Goal: Communication & Community: Answer question/provide support

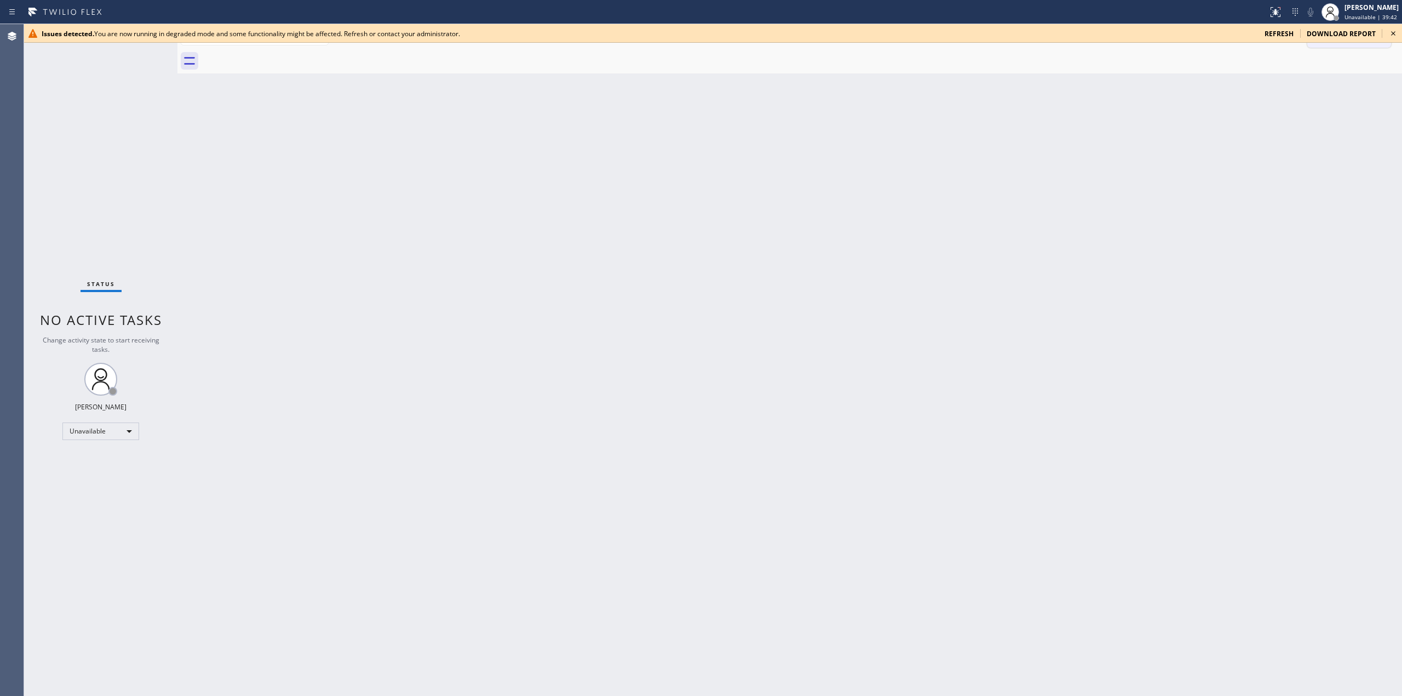
click at [1311, 134] on div "Back to Dashboard Change Sender ID Customers Technicians Select a contact Outbo…" at bounding box center [789, 360] width 1225 height 672
click at [1388, 35] on icon at bounding box center [1393, 33] width 13 height 13
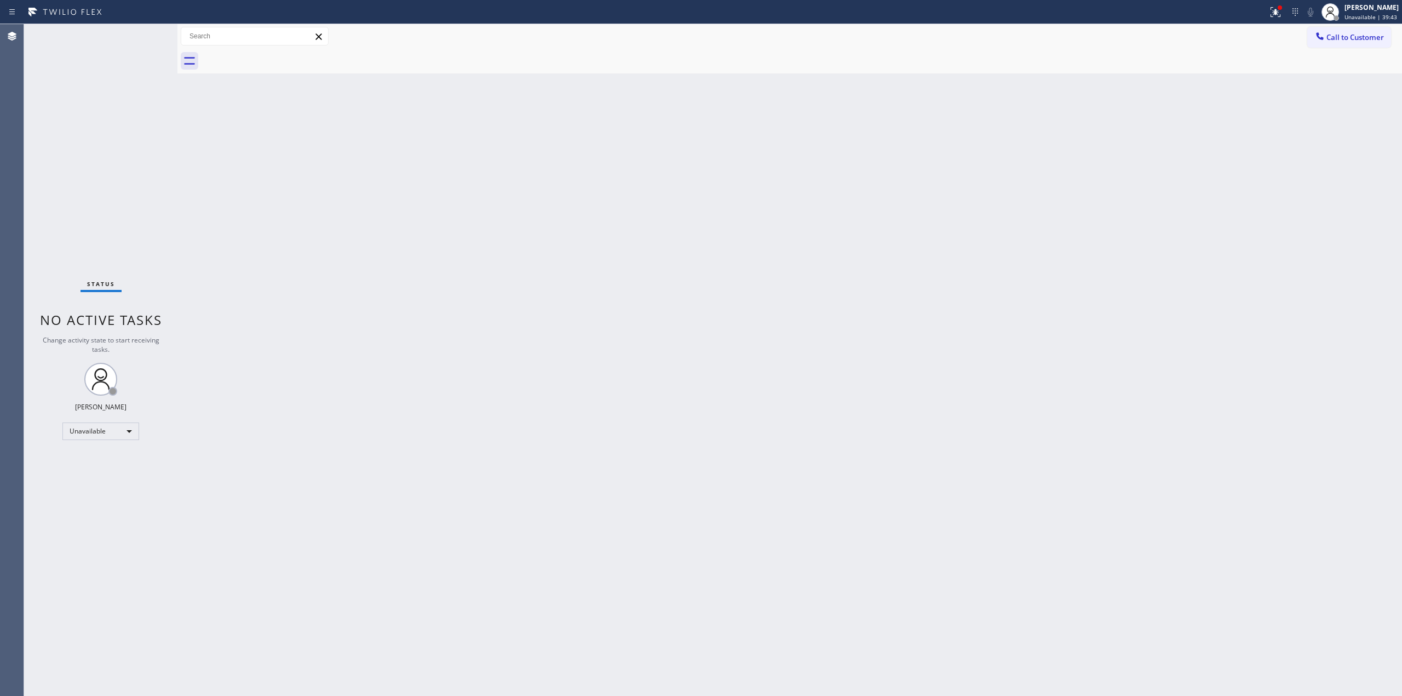
drag, startPoint x: 1355, startPoint y: 33, endPoint x: 1295, endPoint y: 47, distance: 61.3
click at [1352, 36] on span "Call to Customer" at bounding box center [1356, 37] width 58 height 10
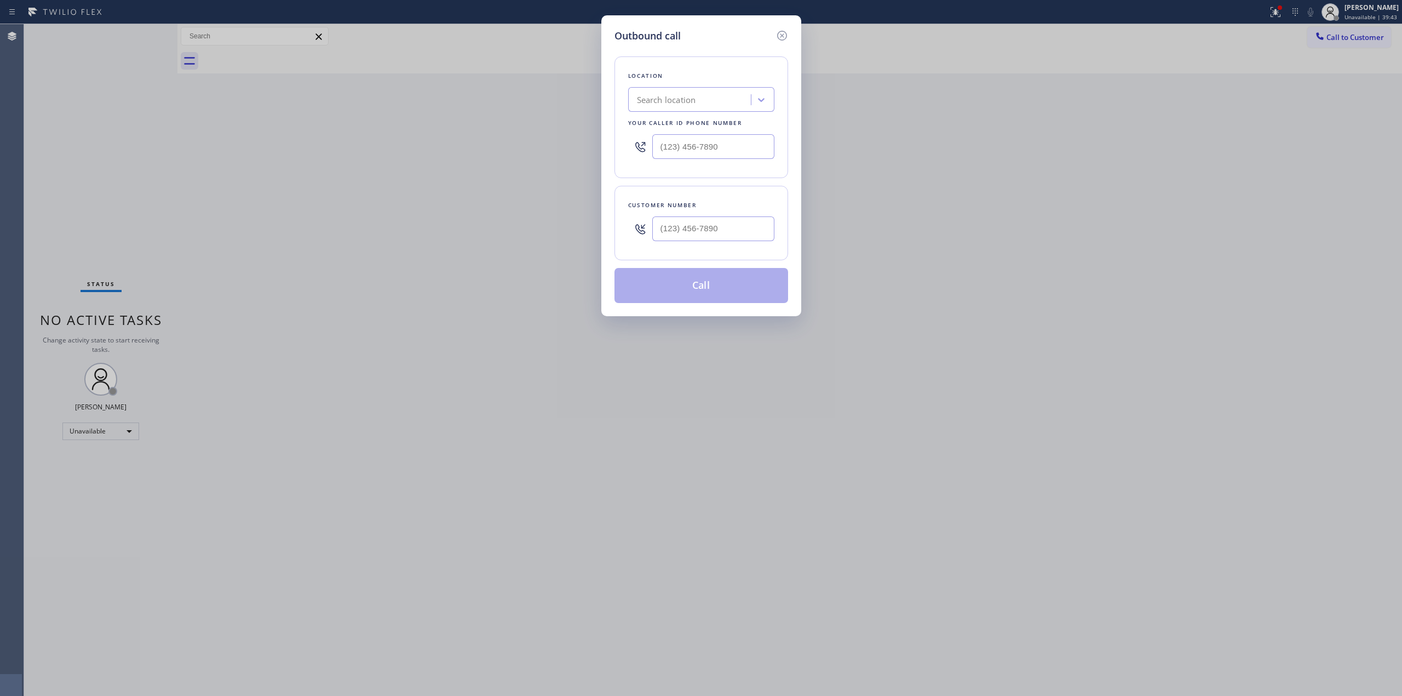
click at [692, 259] on div "Customer number" at bounding box center [702, 223] width 174 height 74
paste input "503) 961-3006"
click at [710, 241] on input "(___) ___-____" at bounding box center [713, 228] width 122 height 25
type input "[PHONE_NUMBER]"
paste input "Whirlpool Appliances Repair"
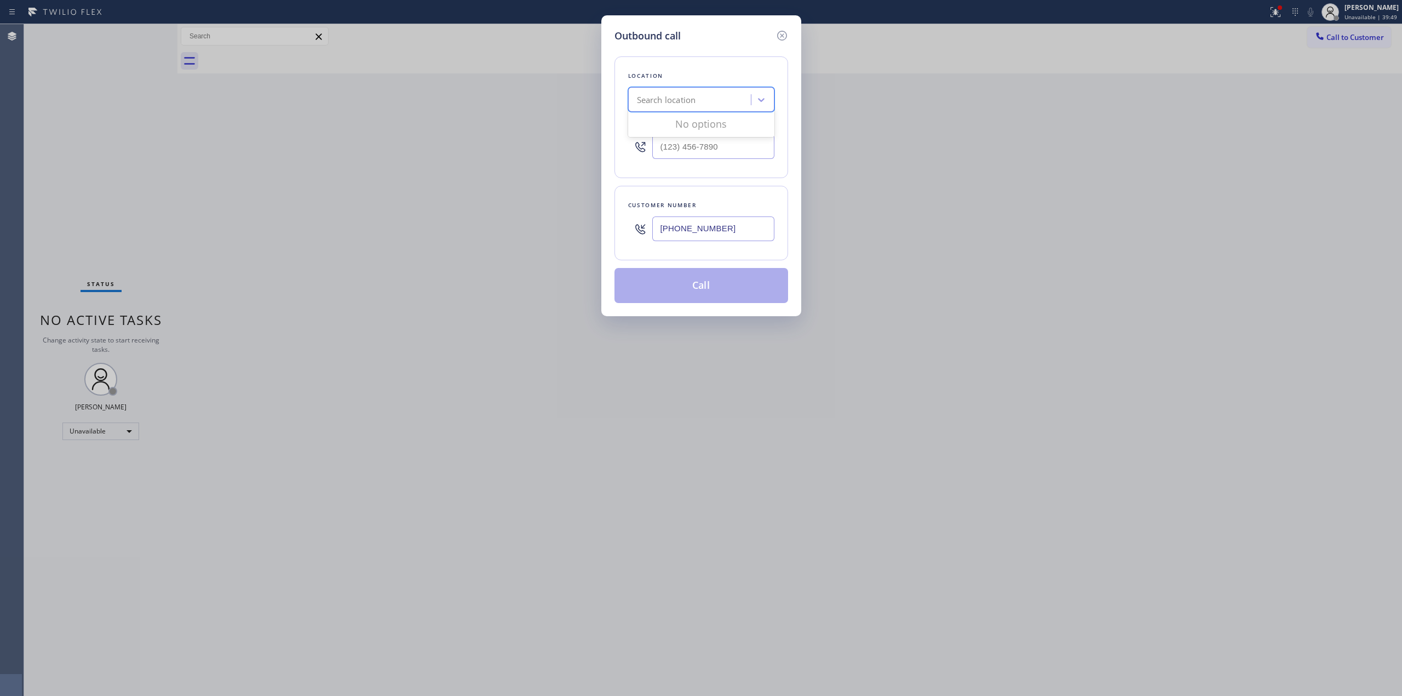
click at [703, 87] on div "Search location" at bounding box center [701, 99] width 146 height 25
type input "Whirlpool Appliances Repair"
click at [640, 99] on input "Whirlpool Appliances Repair" at bounding box center [689, 99] width 104 height 9
click at [720, 96] on input "Whirlpool Appliances Repair" at bounding box center [689, 99] width 104 height 9
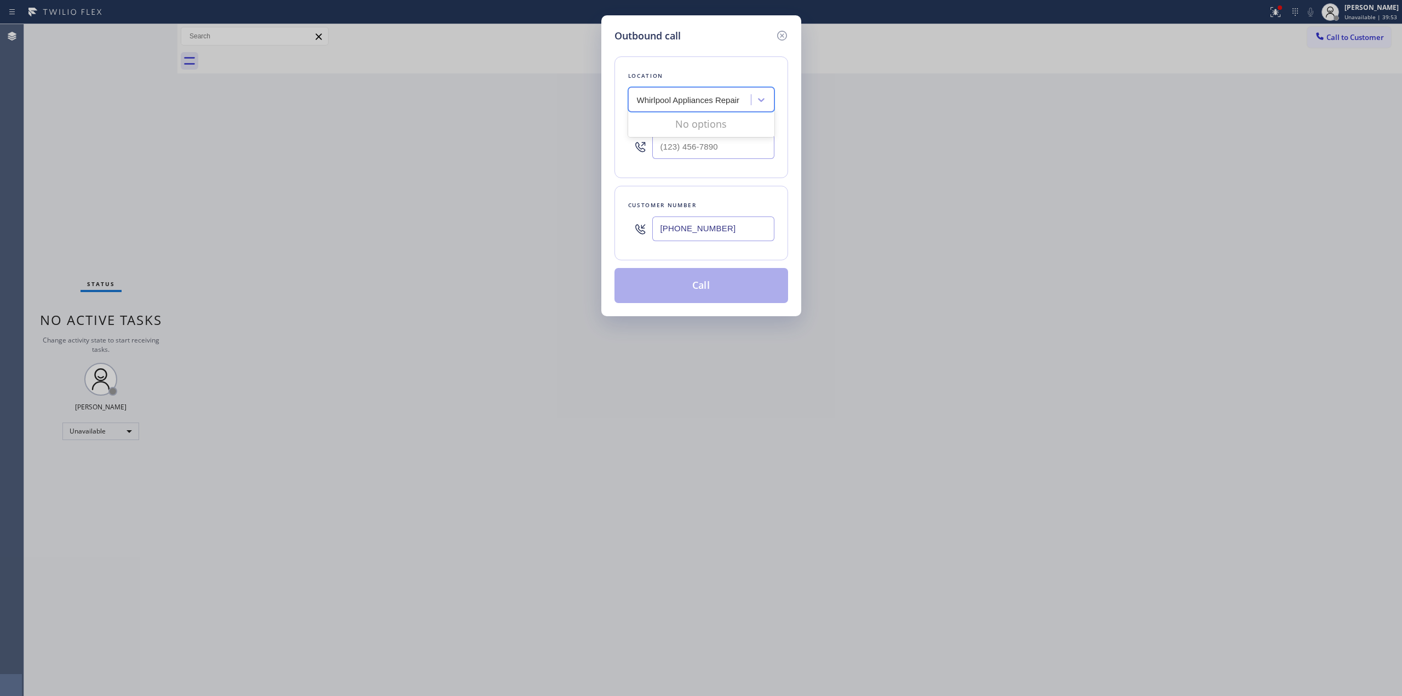
click at [720, 96] on input "Whirlpool Appliances Repair" at bounding box center [689, 99] width 104 height 9
drag, startPoint x: 1350, startPoint y: 33, endPoint x: 1276, endPoint y: 36, distance: 74.0
click at [1350, 35] on div "Outbound call Location Search location Your caller id phone number Customer num…" at bounding box center [701, 348] width 1402 height 696
click at [702, 105] on div "Search location" at bounding box center [691, 99] width 119 height 19
paste input "Whirlpool Appliances Repair"
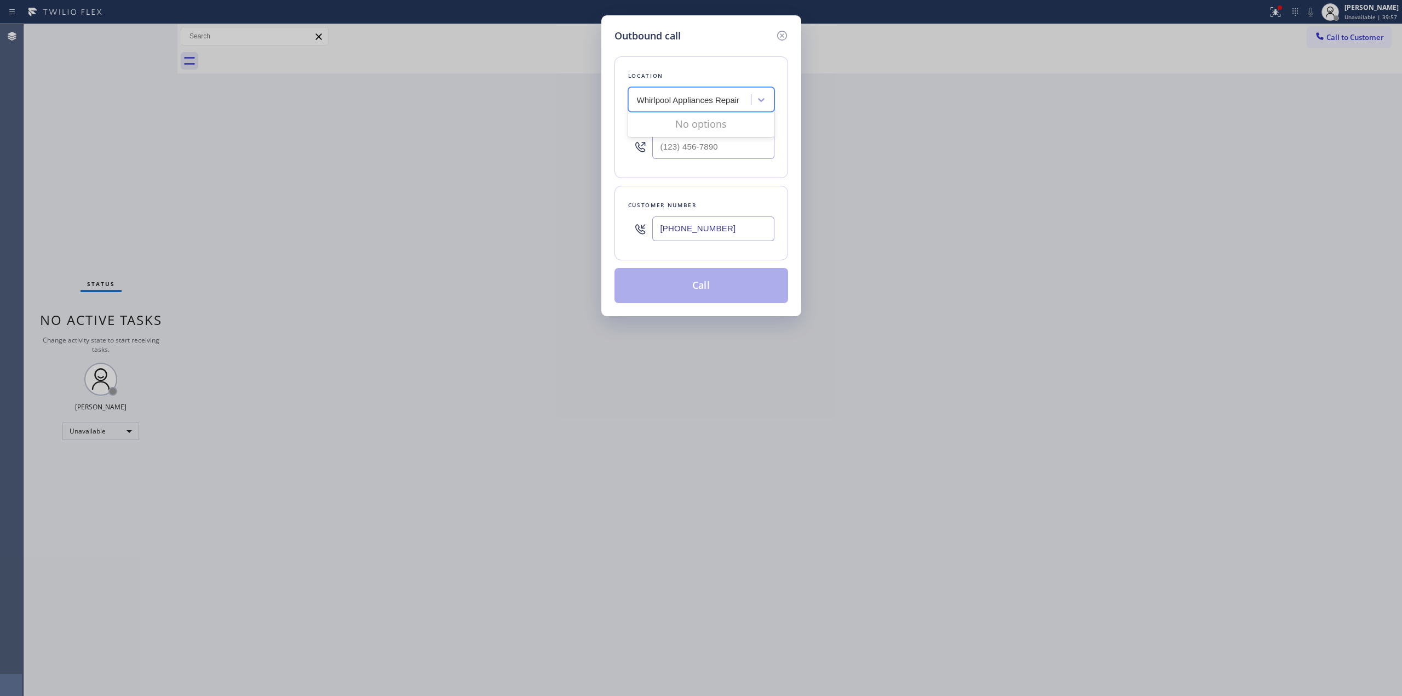
click at [713, 102] on input "Whirlpool Appliances Repair" at bounding box center [689, 99] width 104 height 9
type input "Whirlpool Appliance Repair"
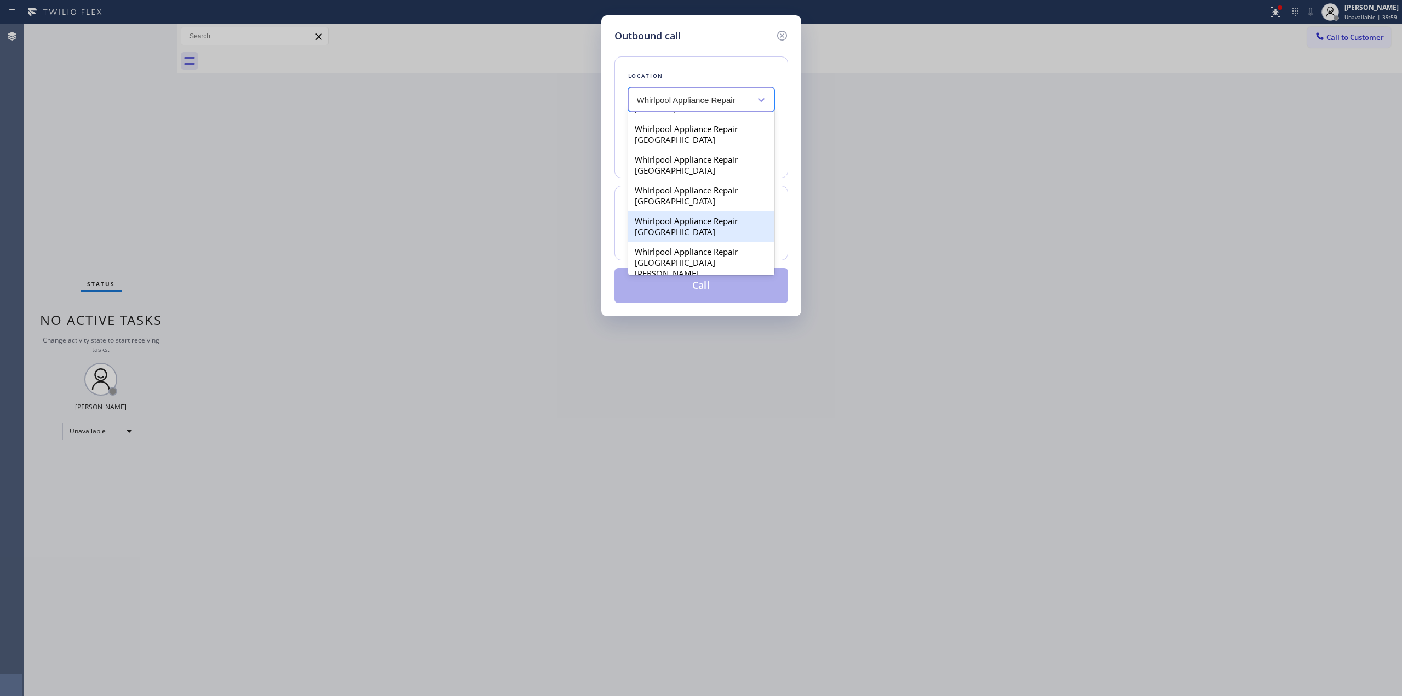
scroll to position [524, 0]
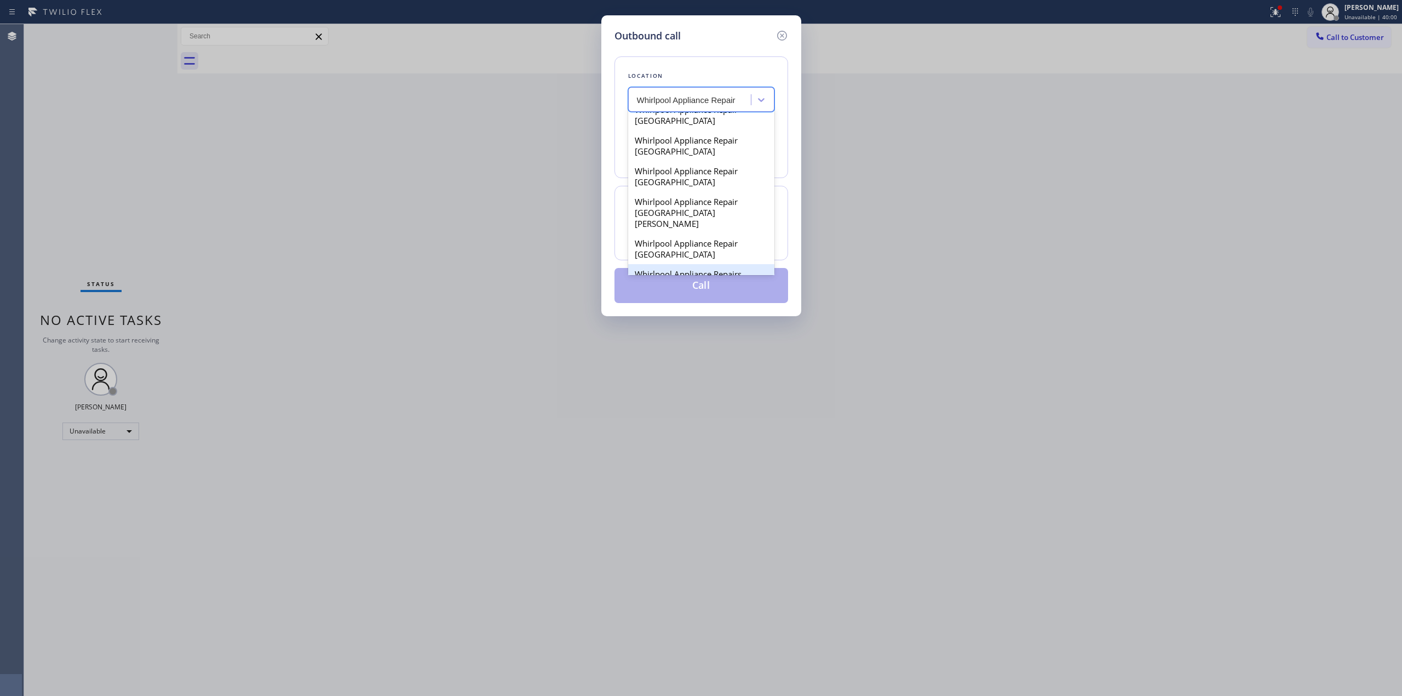
click at [693, 264] on div "Whirlpool Appliance Repairs" at bounding box center [701, 274] width 146 height 20
type input "[PHONE_NUMBER]"
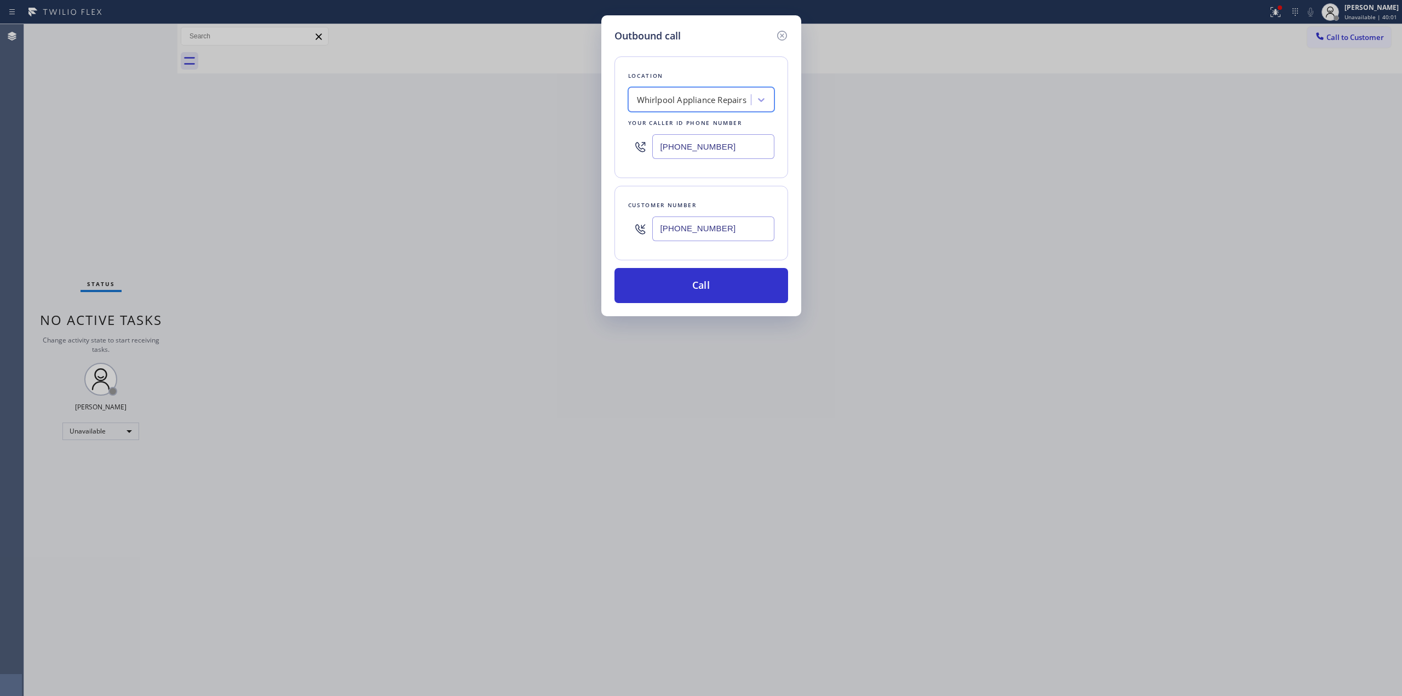
click at [726, 135] on input "[PHONE_NUMBER]" at bounding box center [713, 146] width 122 height 25
click at [717, 285] on button "Call" at bounding box center [702, 285] width 174 height 35
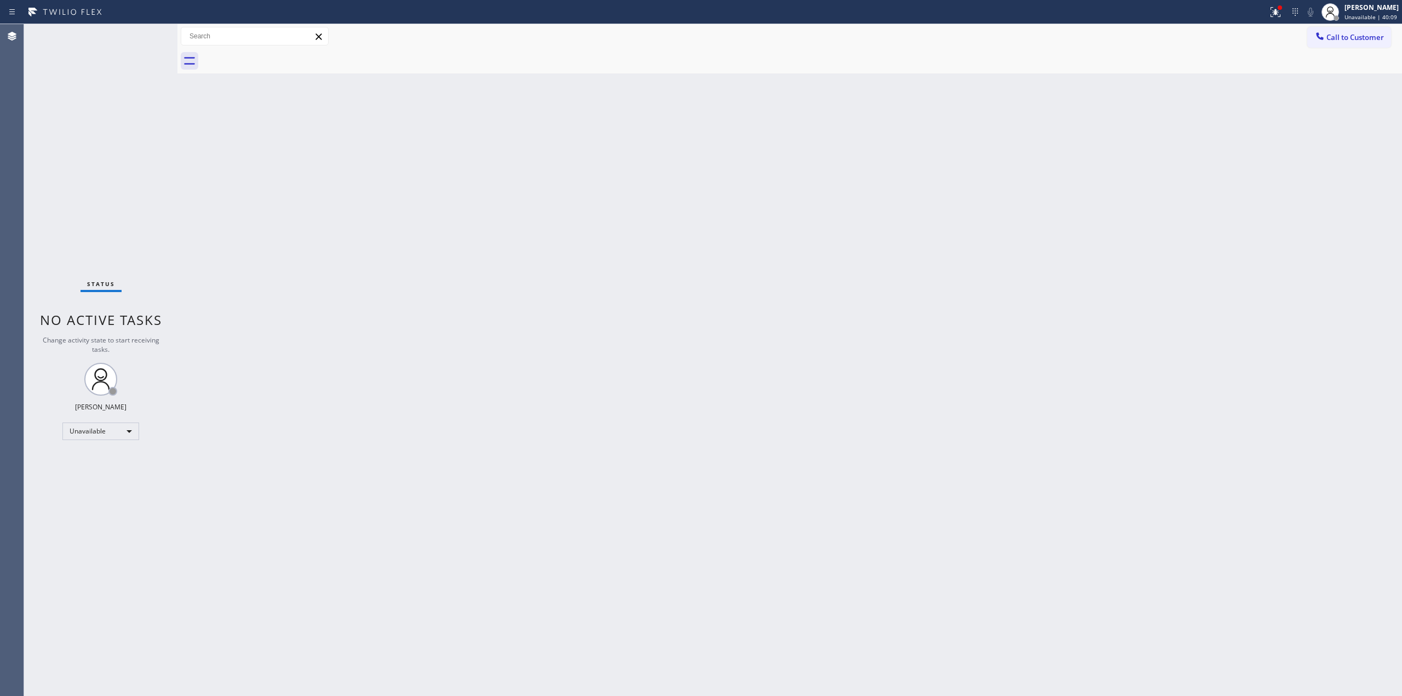
drag, startPoint x: 855, startPoint y: 498, endPoint x: 1226, endPoint y: 163, distance: 500.3
click at [855, 498] on div "Back to Dashboard Change Sender ID Customers Technicians Select a contact Outbo…" at bounding box center [789, 360] width 1225 height 672
click at [1356, 32] on span "Call to Customer" at bounding box center [1356, 37] width 58 height 10
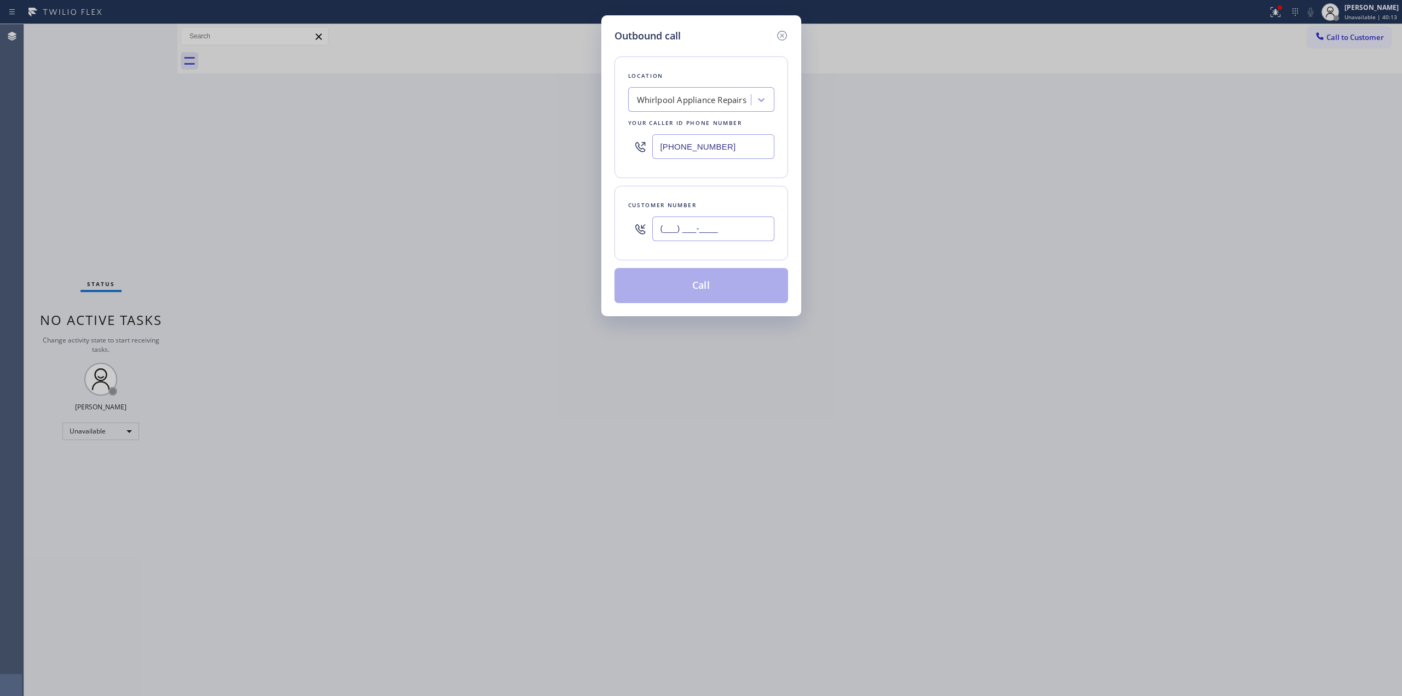
drag, startPoint x: 756, startPoint y: 227, endPoint x: 749, endPoint y: 227, distance: 6.6
click at [752, 227] on input "(___) ___-____" at bounding box center [713, 228] width 122 height 25
paste input "503) 961-3006"
click at [726, 279] on button "Call" at bounding box center [702, 285] width 174 height 35
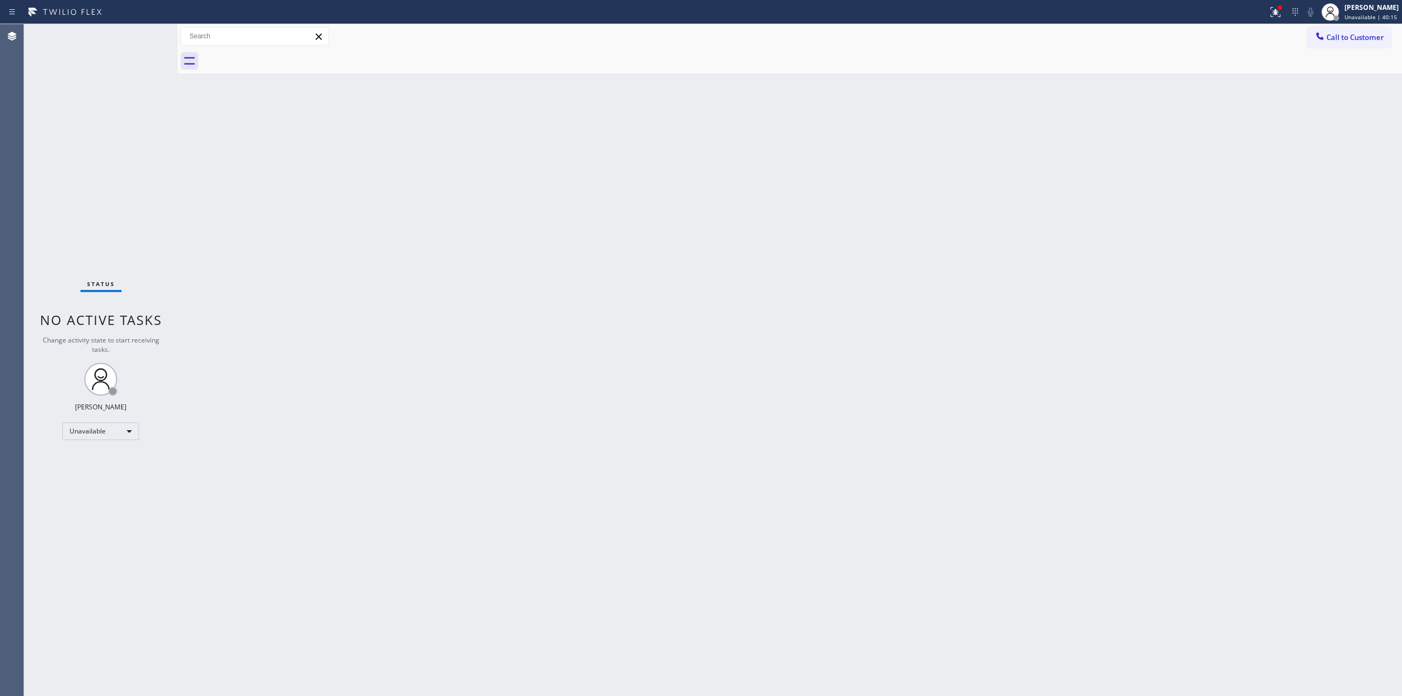
click at [1368, 37] on span "Call to Customer" at bounding box center [1356, 37] width 58 height 10
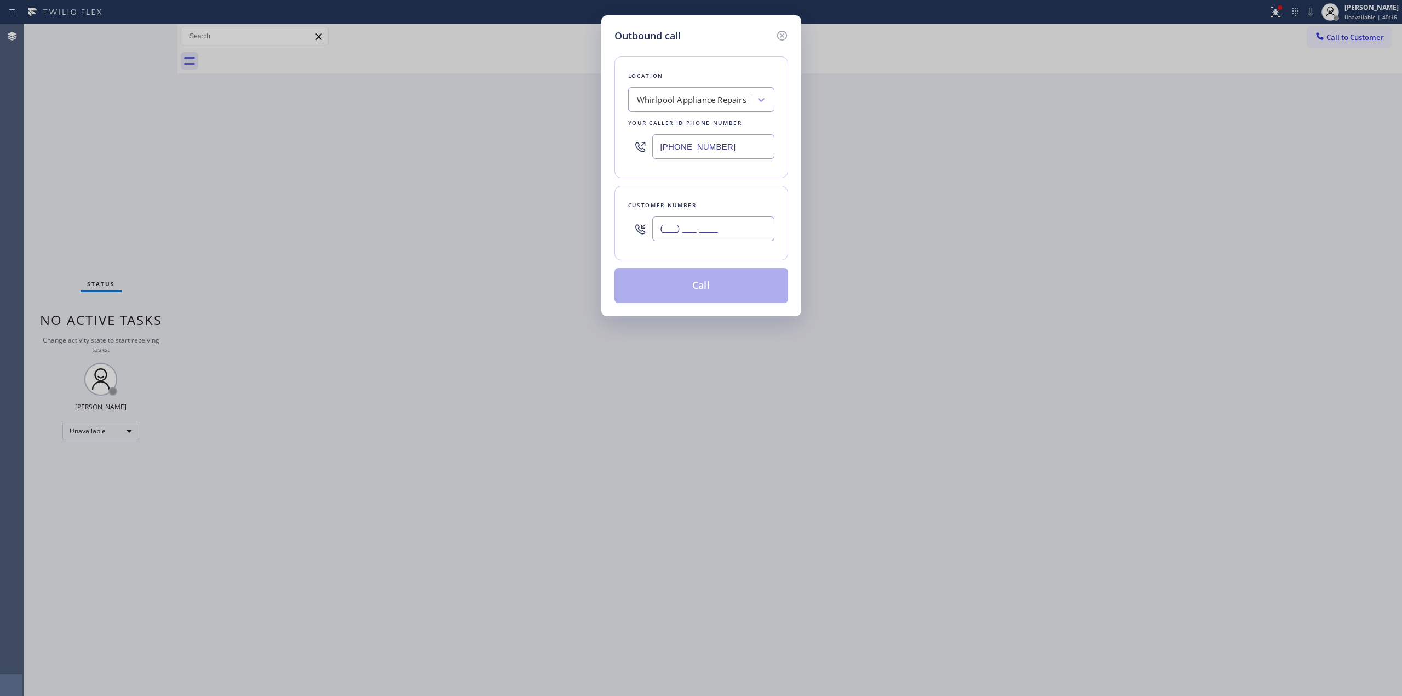
click at [745, 232] on input "(___) ___-____" at bounding box center [713, 228] width 122 height 25
paste input "503) 961-3006"
type input "[PHONE_NUMBER]"
click at [730, 285] on button "Call" at bounding box center [702, 285] width 174 height 35
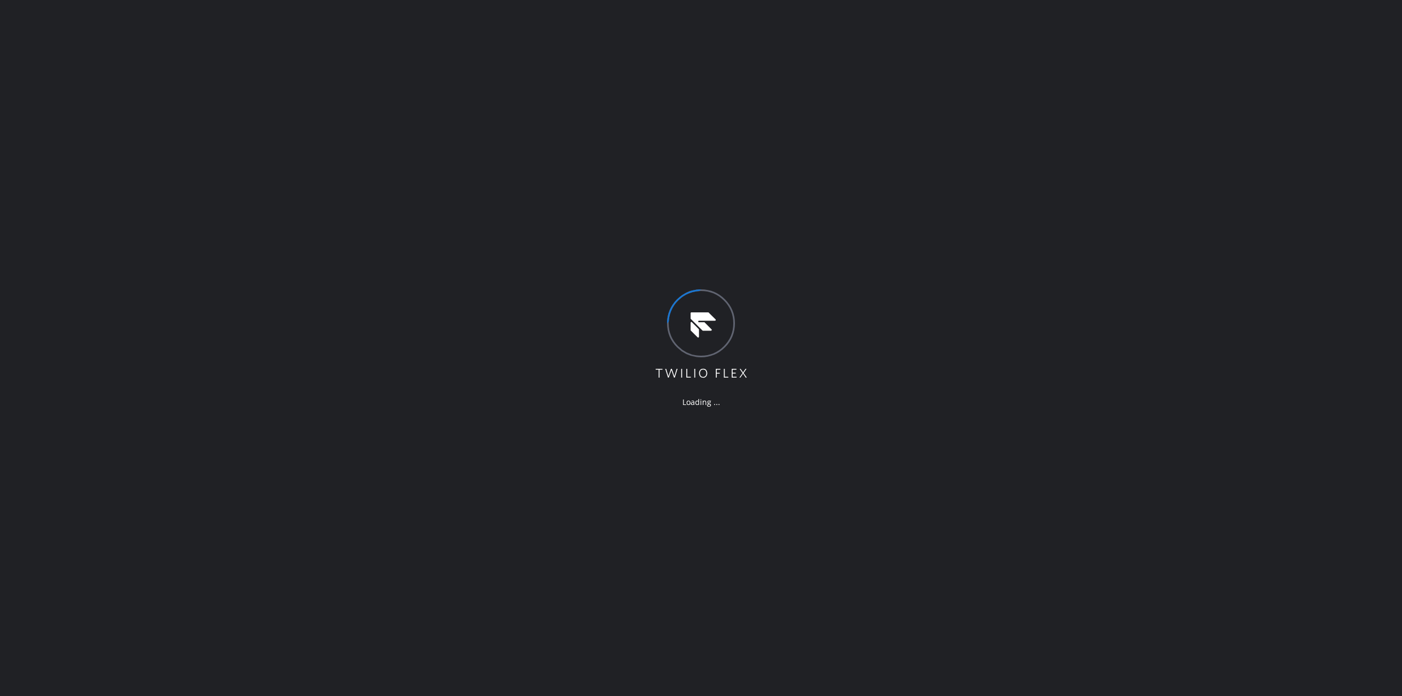
drag, startPoint x: 1230, startPoint y: 145, endPoint x: 1217, endPoint y: 152, distance: 15.0
click at [1230, 145] on div "Loading ..." at bounding box center [701, 348] width 1402 height 696
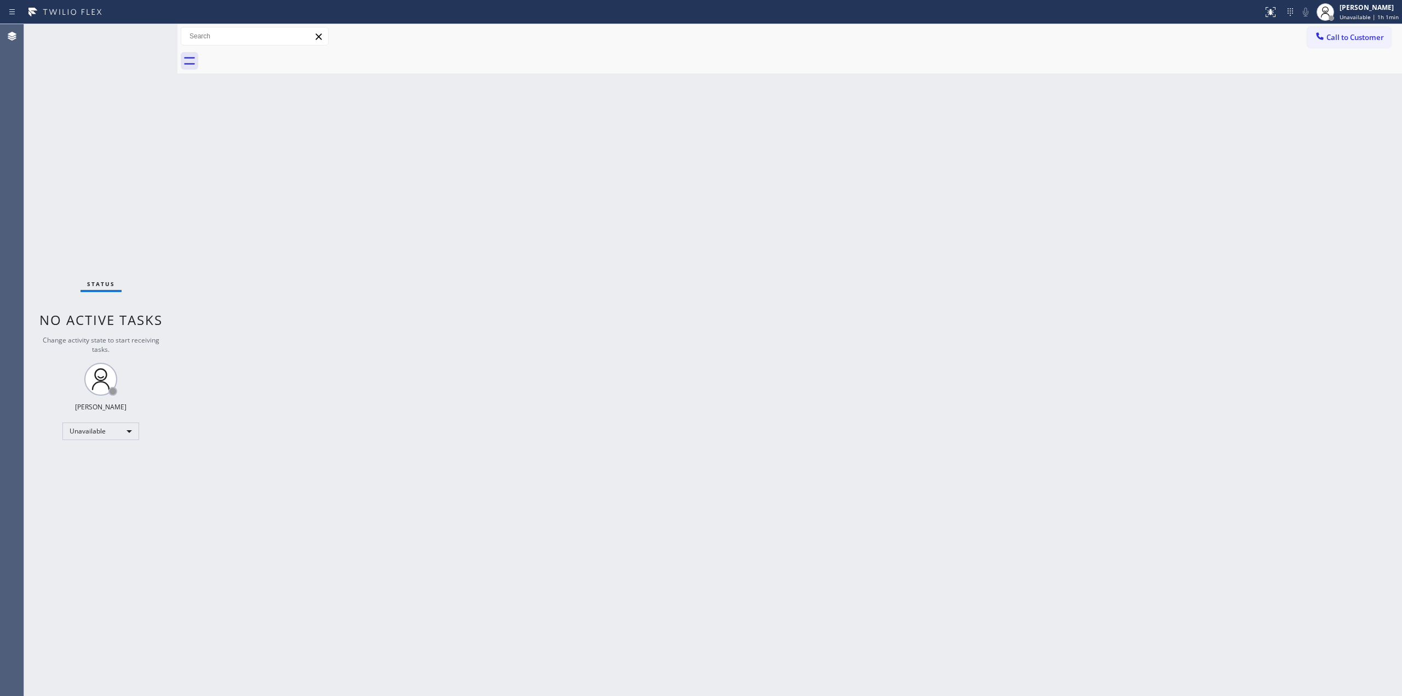
drag, startPoint x: 836, startPoint y: 377, endPoint x: 1004, endPoint y: 284, distance: 192.0
click at [862, 366] on div "Back to Dashboard Change Sender ID Customers Technicians Select a contact Outbo…" at bounding box center [789, 360] width 1225 height 672
click at [1368, 37] on span "Call to Customer" at bounding box center [1356, 37] width 58 height 10
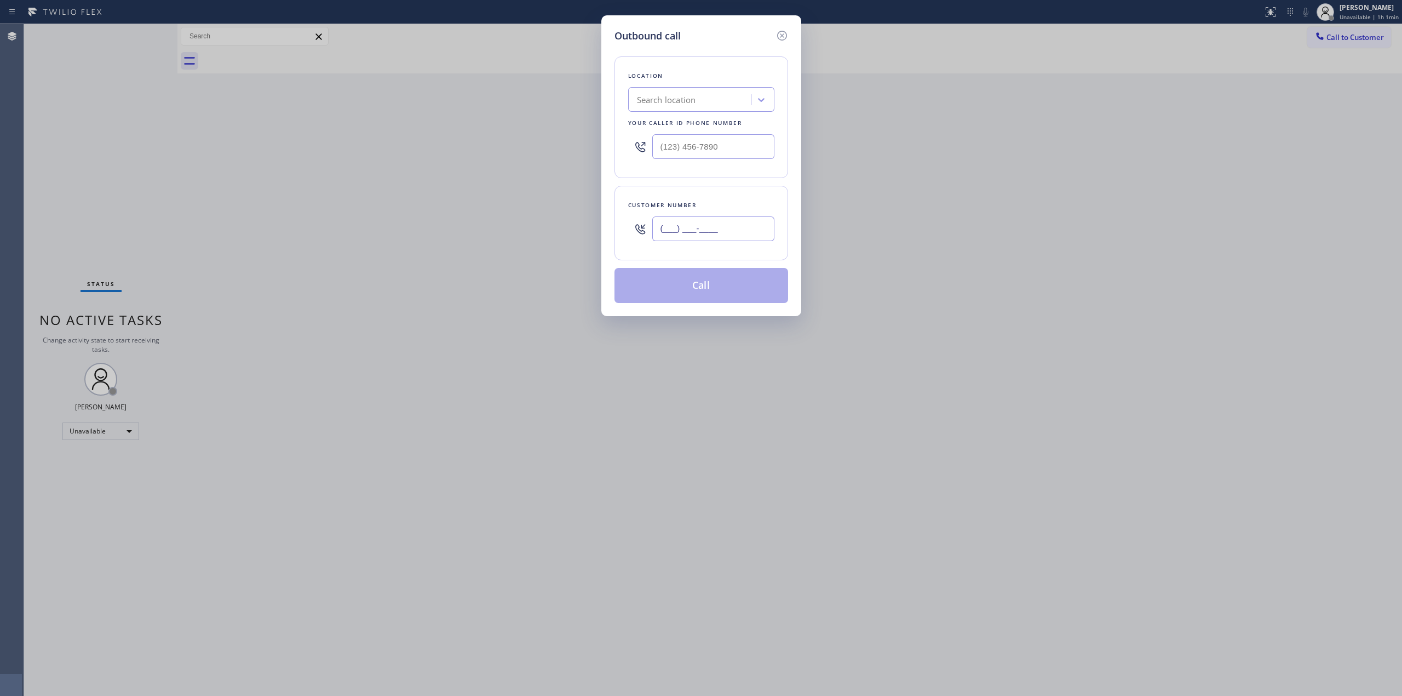
paste input "5"
drag, startPoint x: 716, startPoint y: 237, endPoint x: 713, endPoint y: 245, distance: 9.4
click at [713, 239] on input "(___) ___-____" at bounding box center [713, 228] width 122 height 25
drag, startPoint x: 743, startPoint y: 228, endPoint x: 584, endPoint y: 228, distance: 159.4
click at [586, 228] on div "Outbound call Location Search location Your caller id phone number Customer num…" at bounding box center [701, 348] width 1402 height 696
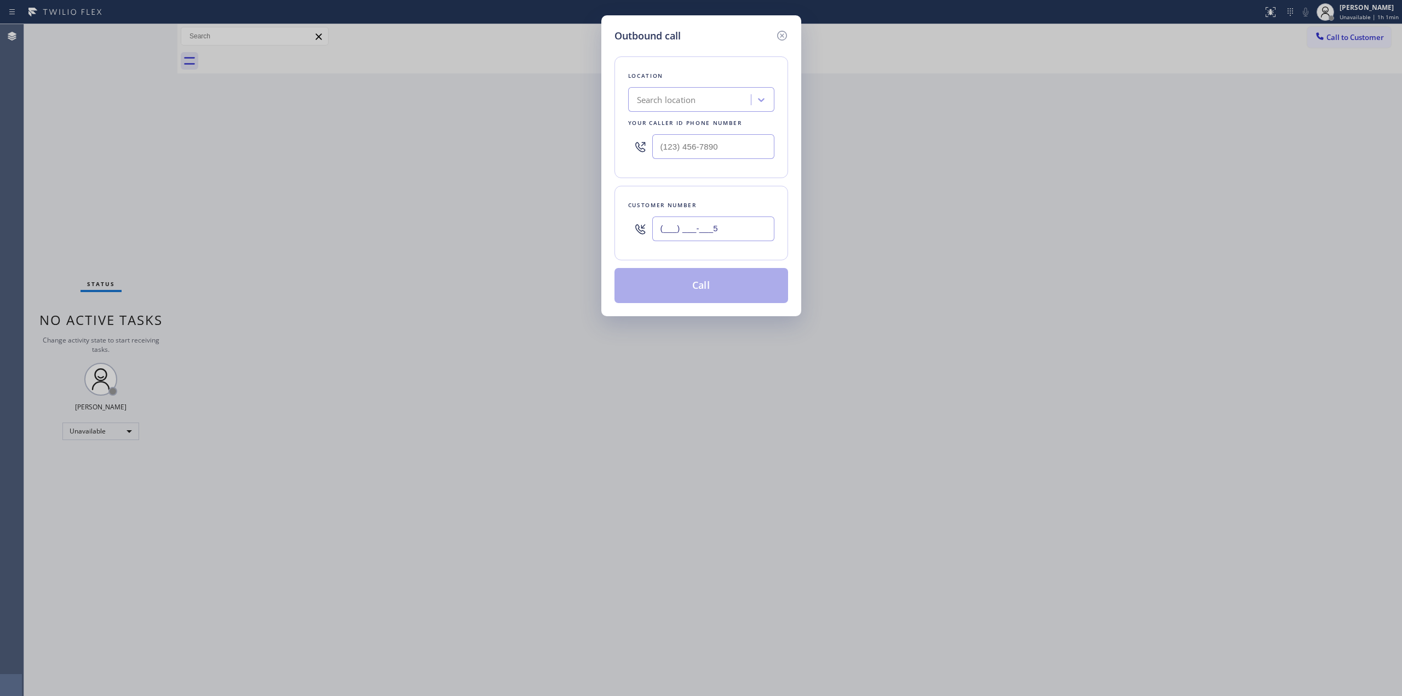
paste input "503) 961-3006"
type input "[PHONE_NUMBER]"
drag, startPoint x: 689, startPoint y: 141, endPoint x: 577, endPoint y: 139, distance: 111.2
click at [598, 141] on div "Outbound call Location Search location Your caller id phone number (___) ___-__…" at bounding box center [701, 348] width 1402 height 696
paste input "888) 996-4606"
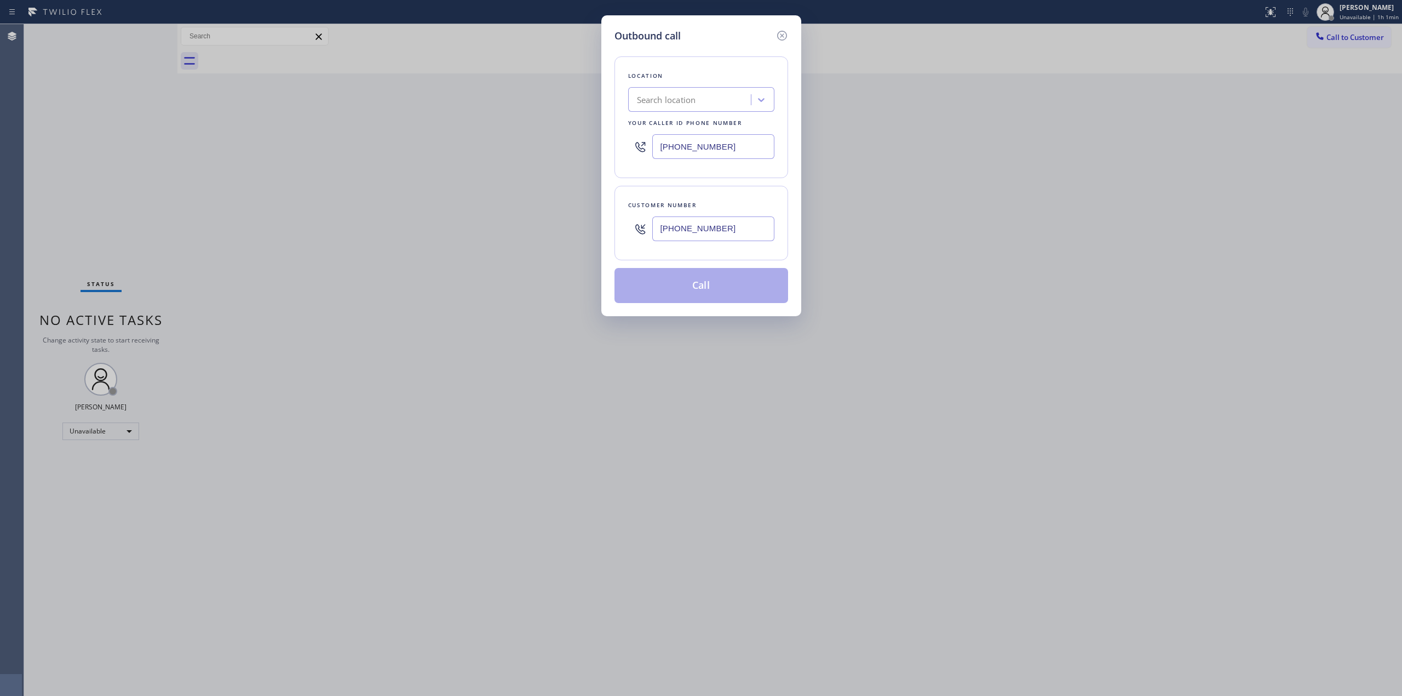
type input "[PHONE_NUMBER]"
click at [746, 236] on input "[PHONE_NUMBER]" at bounding box center [713, 228] width 122 height 25
click at [738, 283] on button "Call" at bounding box center [702, 285] width 174 height 35
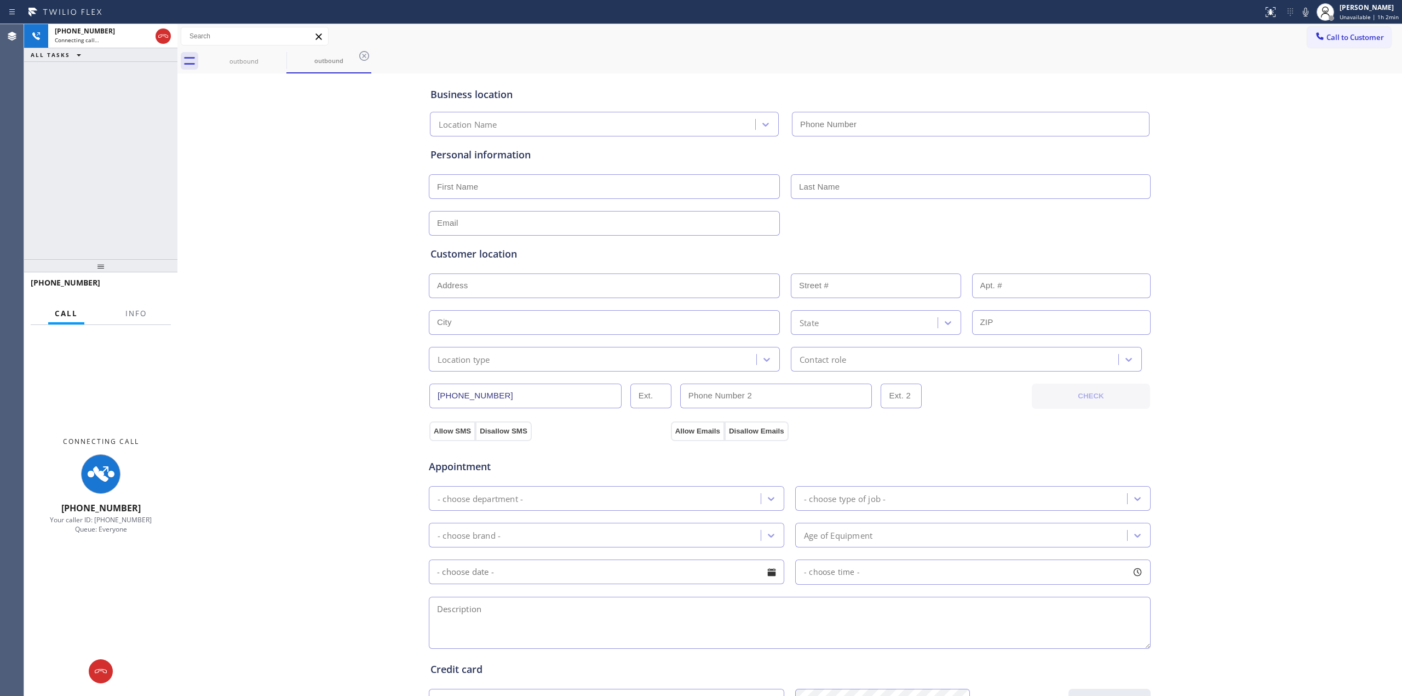
type input "[PHONE_NUMBER]"
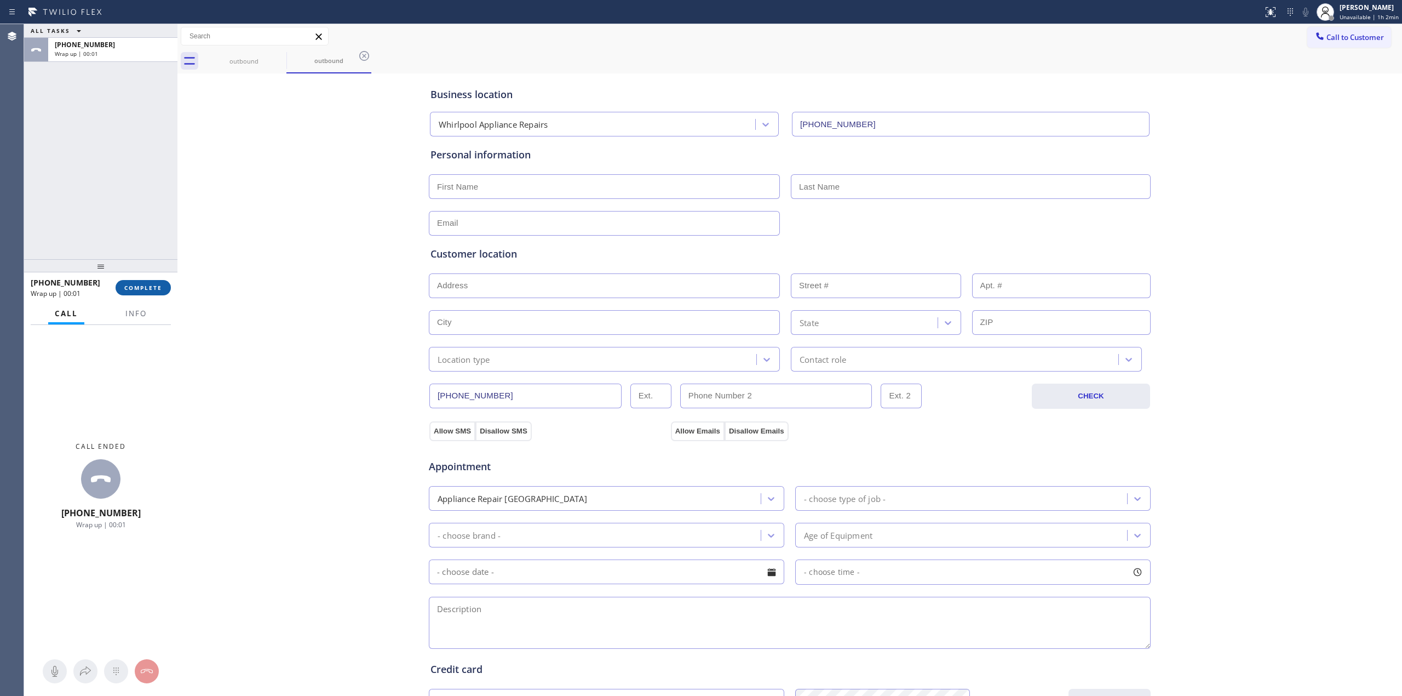
click at [127, 288] on span "COMPLETE" at bounding box center [143, 288] width 38 height 8
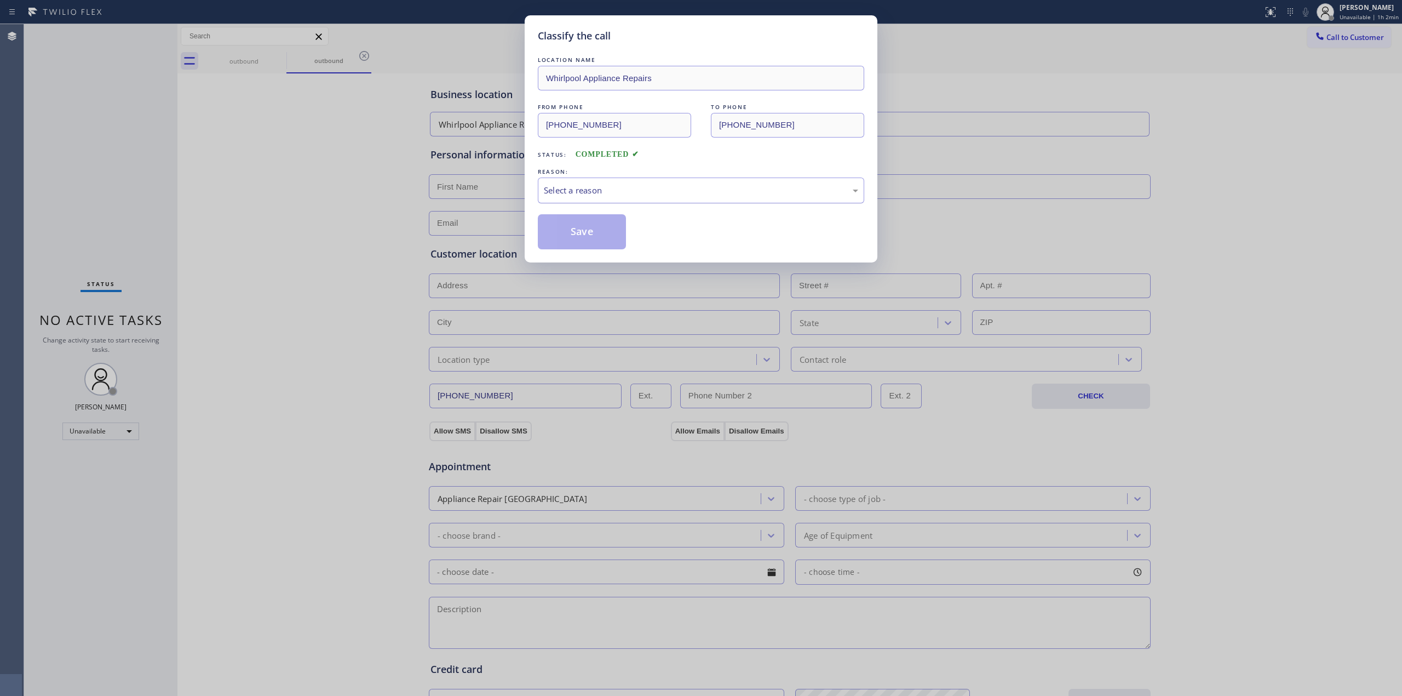
click at [655, 190] on div "Select a reason" at bounding box center [701, 190] width 314 height 13
click at [566, 237] on button "Save" at bounding box center [582, 231] width 88 height 35
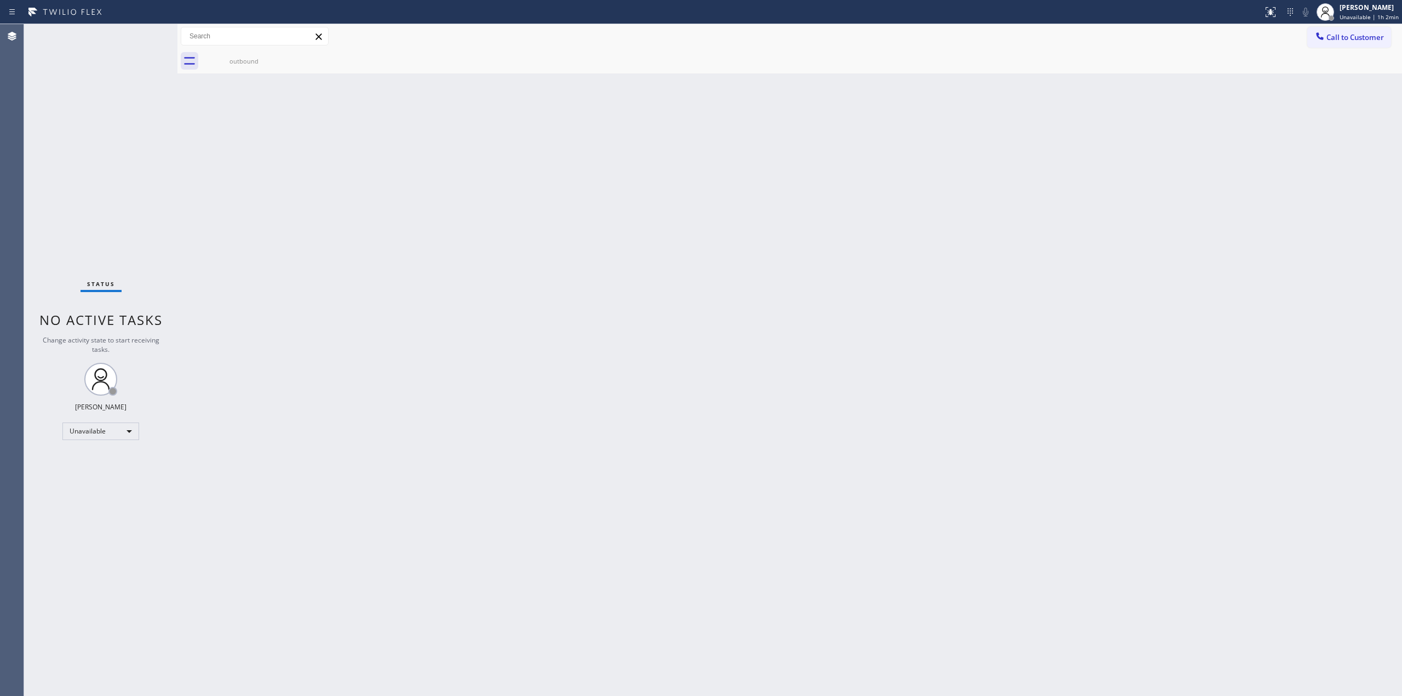
click at [886, 360] on div "Back to Dashboard Change Sender ID Customers Technicians Select a contact Outbo…" at bounding box center [789, 360] width 1225 height 672
click at [1335, 36] on span "Call to Customer" at bounding box center [1356, 37] width 58 height 10
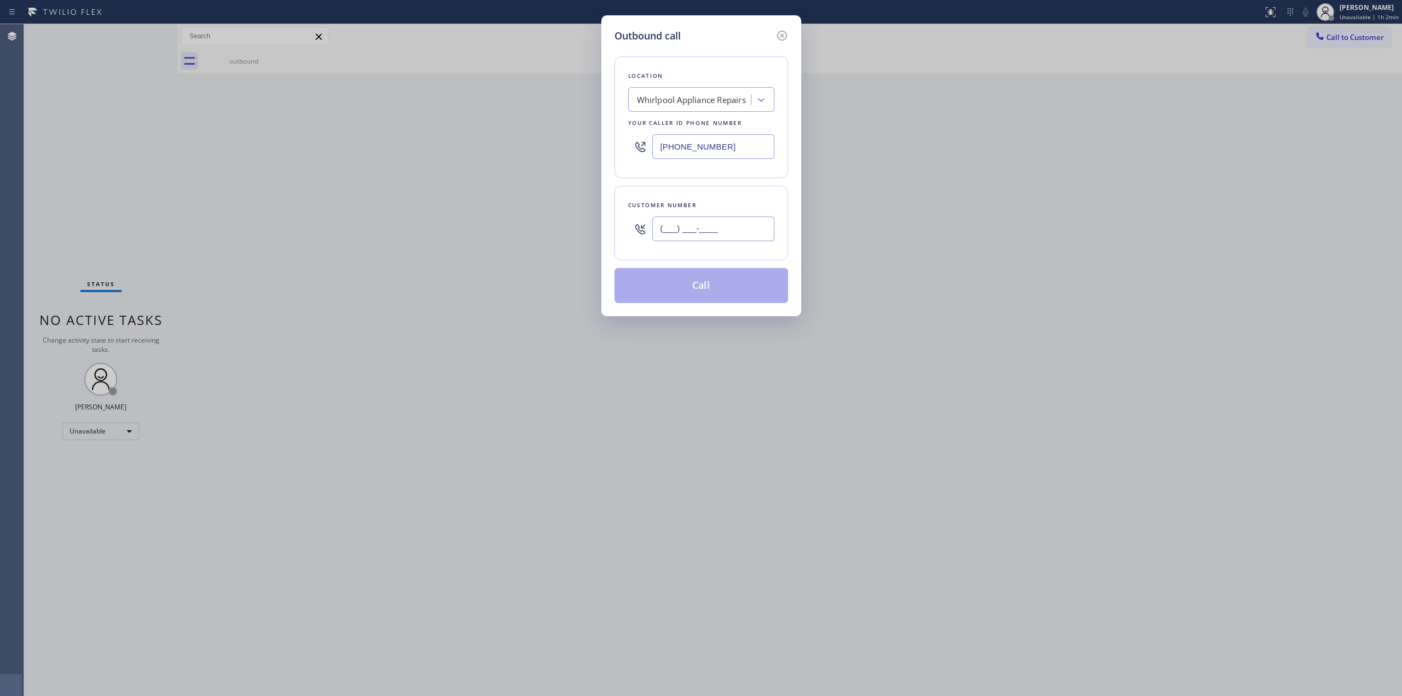
click at [707, 229] on input "(___) ___-____" at bounding box center [713, 228] width 122 height 25
paste input "503) 961-3006"
type input "[PHONE_NUMBER]"
click at [732, 288] on button "Call" at bounding box center [702, 285] width 174 height 35
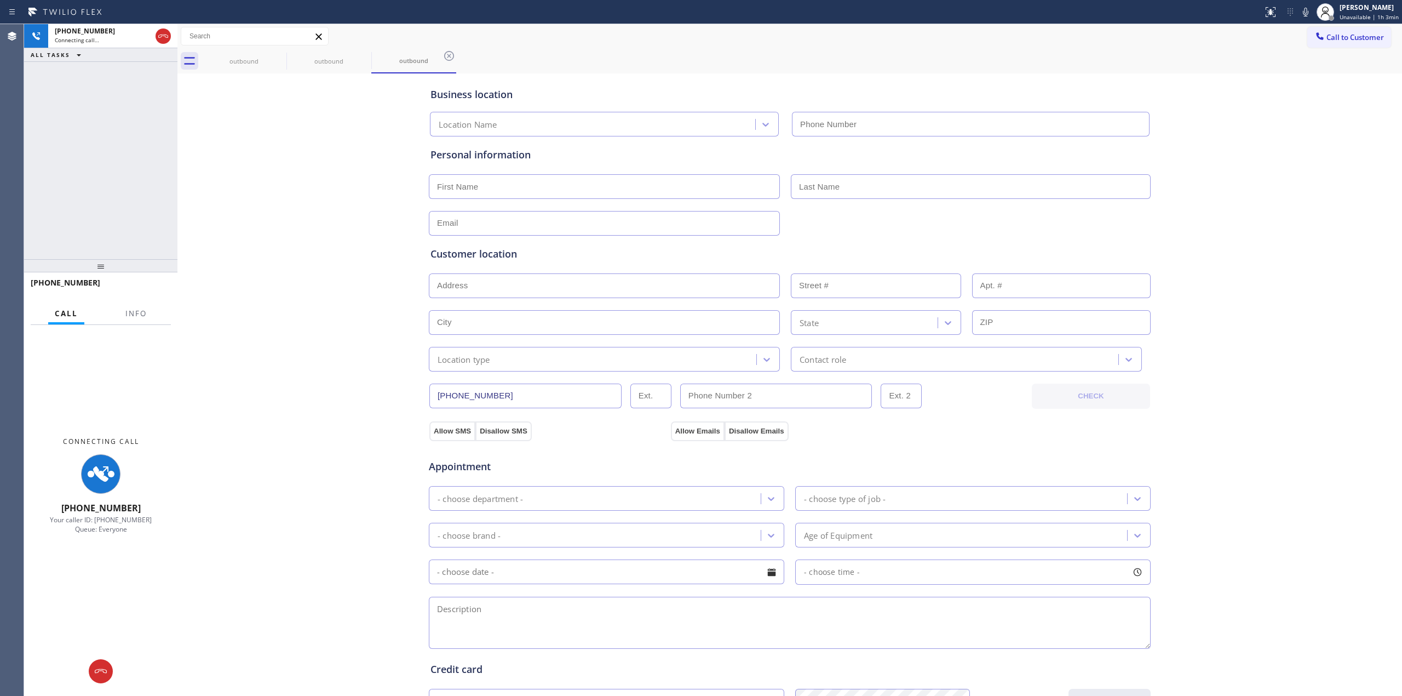
type input "[PHONE_NUMBER]"
click at [277, 55] on icon at bounding box center [279, 55] width 13 height 13
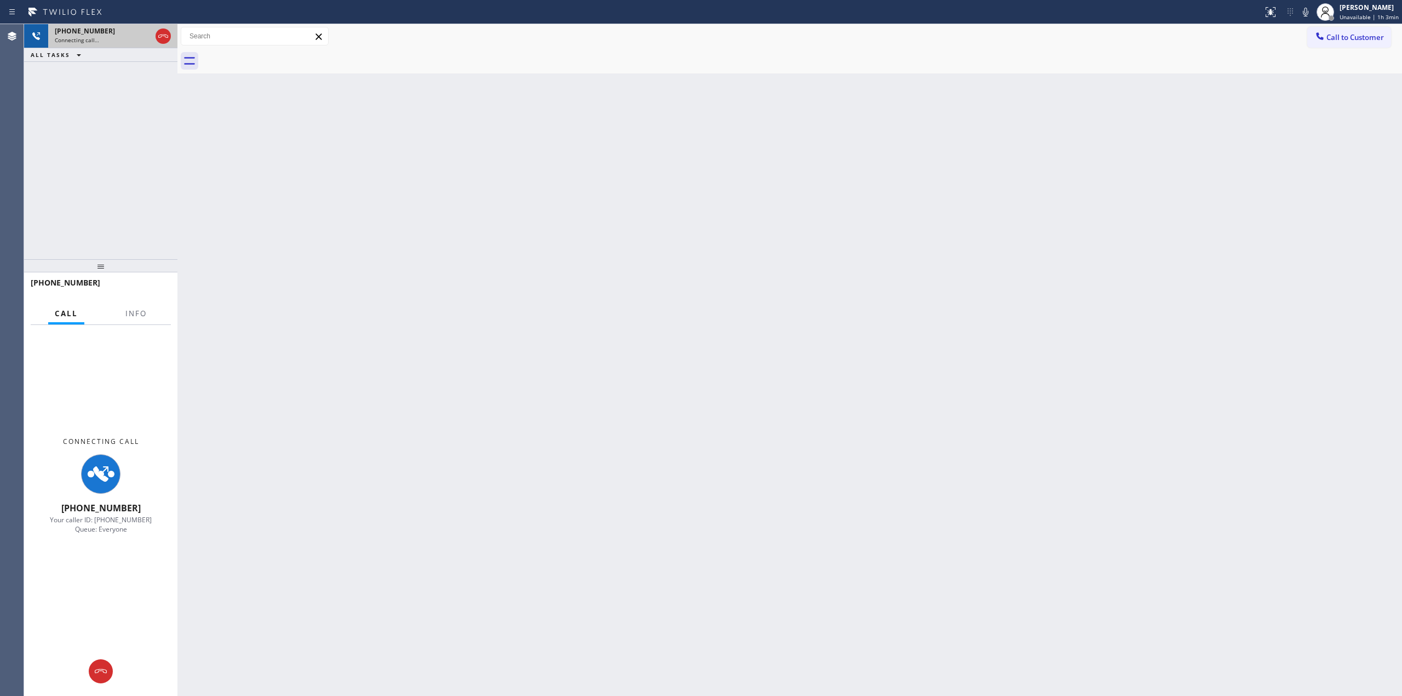
click at [124, 36] on div "Connecting call…" at bounding box center [103, 40] width 96 height 8
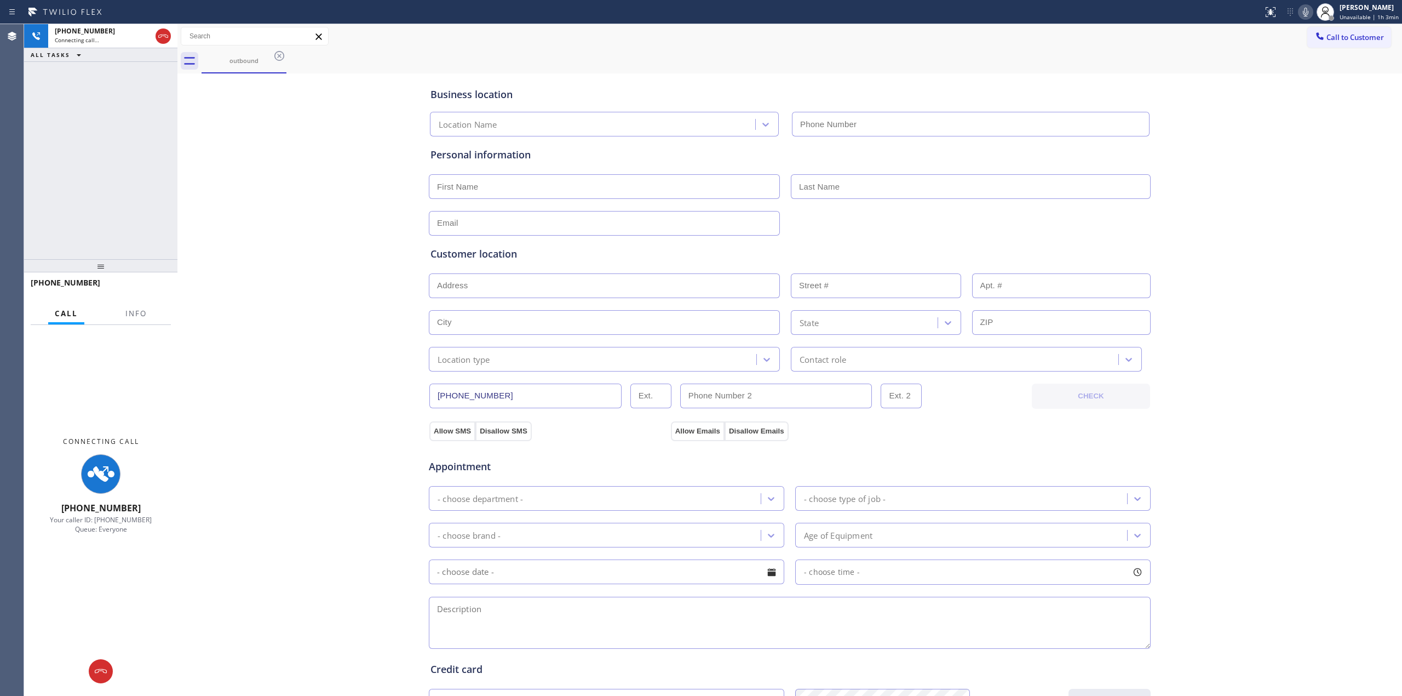
type input "[PHONE_NUMBER]"
click at [1312, 4] on div "Status report No issues detected If you experience an issue, please download th…" at bounding box center [1331, 12] width 144 height 24
click at [1310, 5] on icon at bounding box center [1305, 11] width 13 height 13
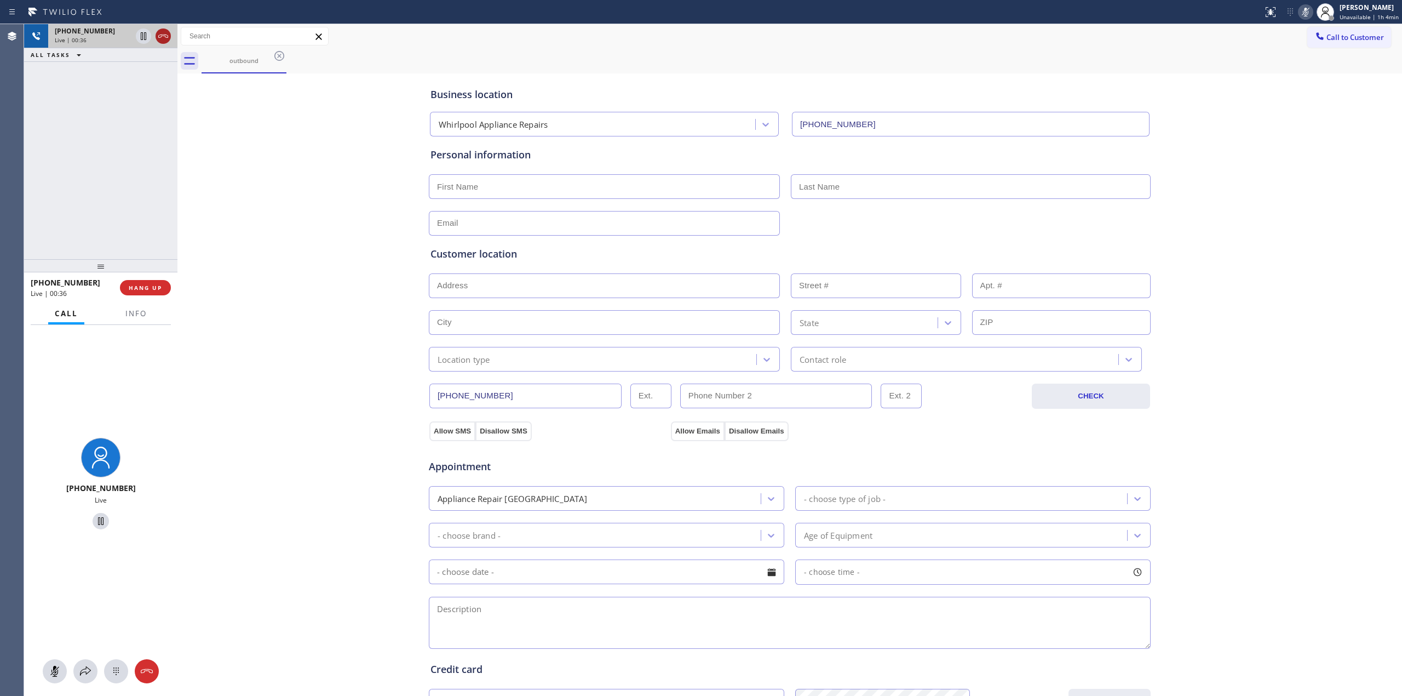
click at [158, 40] on icon at bounding box center [163, 36] width 13 height 13
click at [137, 294] on button "HANG UP" at bounding box center [145, 287] width 51 height 15
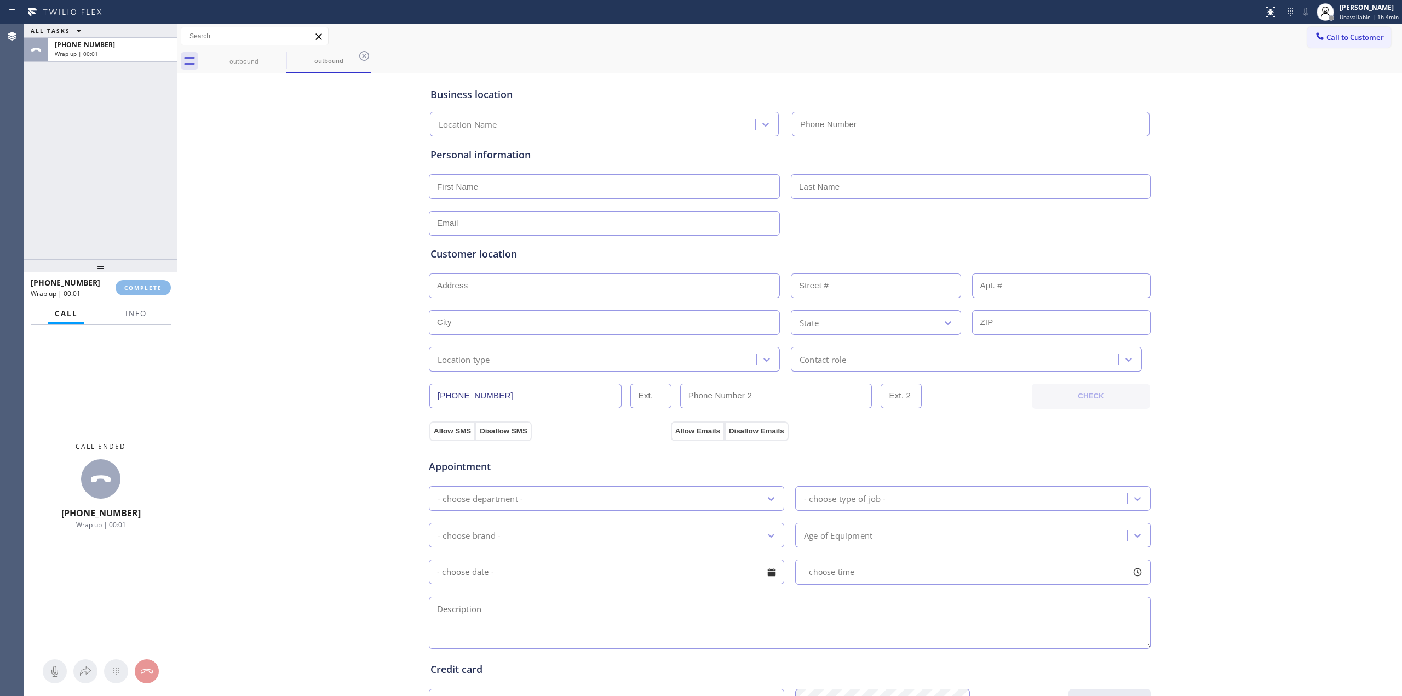
type input "[PHONE_NUMBER]"
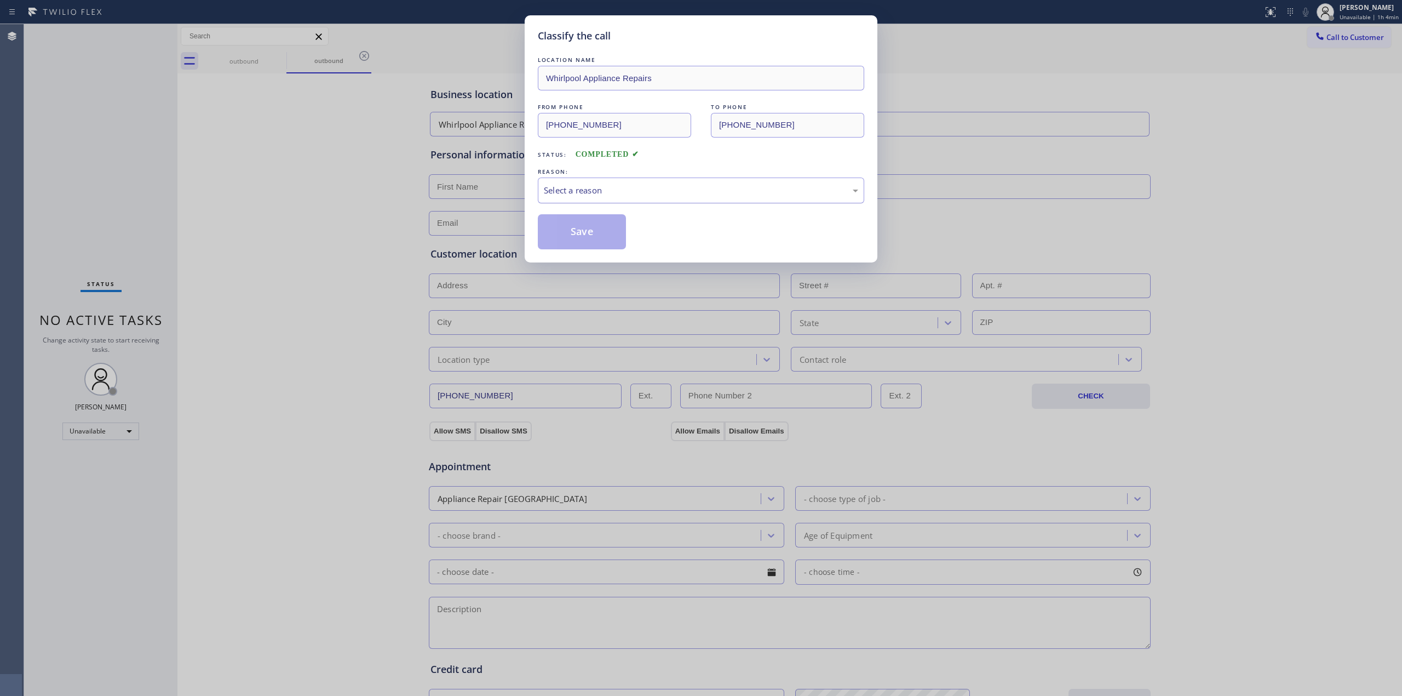
click at [642, 182] on div "Select a reason" at bounding box center [701, 190] width 326 height 26
click at [561, 233] on button "Save" at bounding box center [582, 231] width 88 height 35
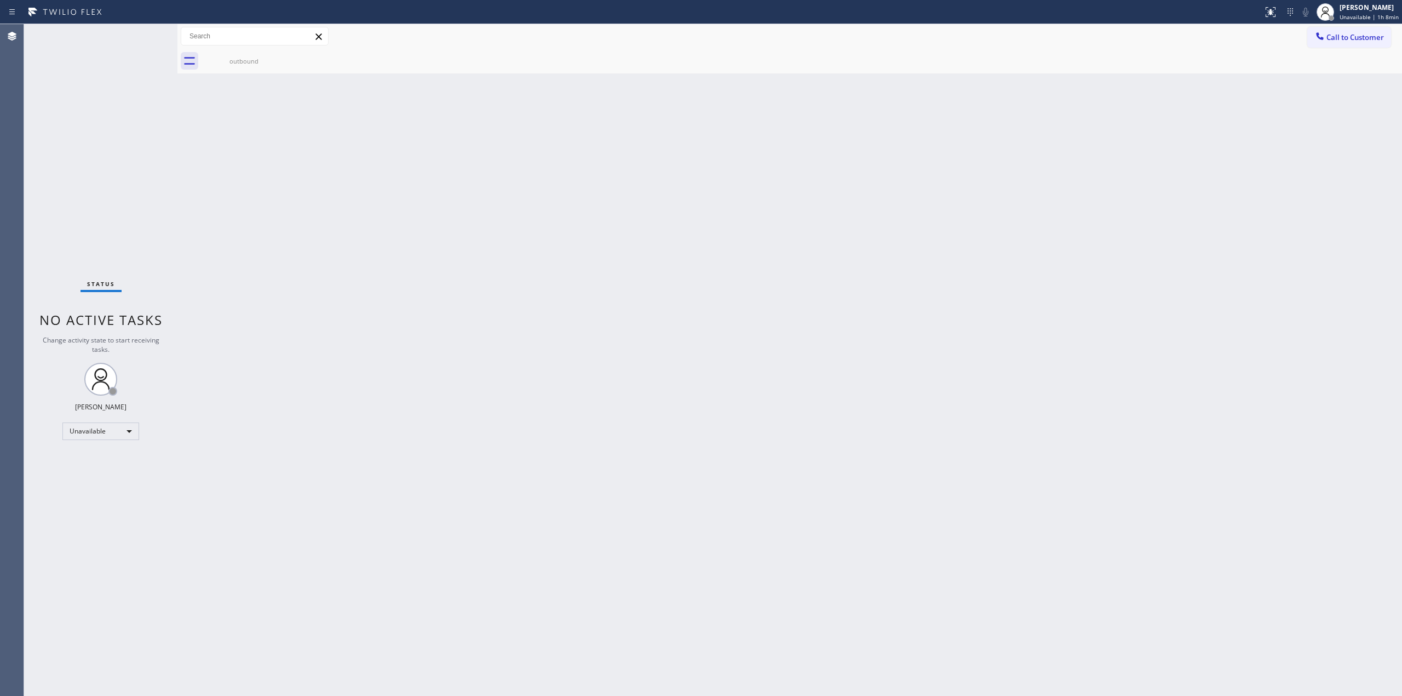
click at [1304, 138] on div "Back to Dashboard Change Sender ID Customers Technicians Select a contact Outbo…" at bounding box center [789, 360] width 1225 height 672
click at [1357, 9] on div "[PERSON_NAME]" at bounding box center [1368, 7] width 62 height 9
click at [1337, 81] on button "Break" at bounding box center [1348, 86] width 110 height 14
